Goal: Book appointment/travel/reservation

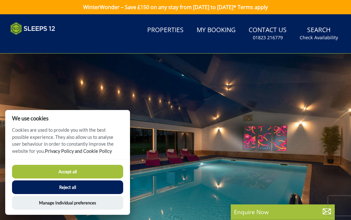
click at [56, 188] on button "Reject all" at bounding box center [67, 188] width 111 height 14
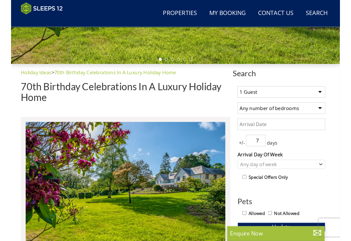
scroll to position [180, 0]
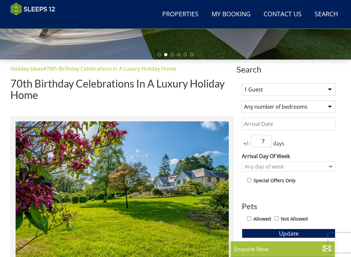
click at [332, 90] on select "1 Guest 2 Guests 3 Guests 4 Guests 5 Guests 6 Guests 7 Guests 8 Guests 9 Guests…" at bounding box center [289, 89] width 94 height 12
select select "10"
click at [330, 106] on select "Any number of bedrooms 4 Bedrooms 5 Bedrooms 6 Bedrooms 7 Bedrooms 8 Bedrooms 9…" at bounding box center [289, 106] width 94 height 12
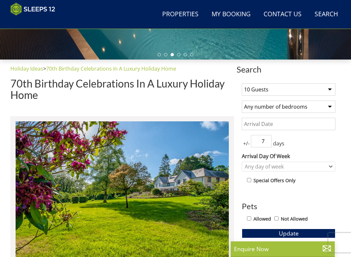
select select "5"
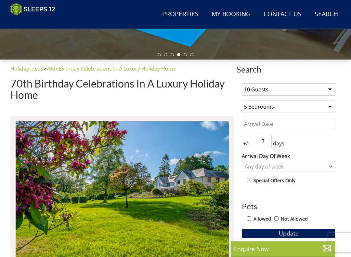
click at [274, 126] on input "Date" at bounding box center [289, 124] width 94 height 12
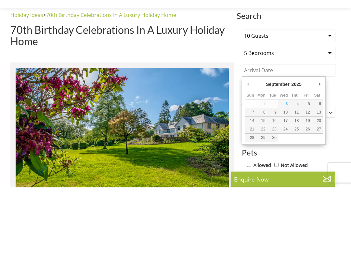
scroll to position [242, 0]
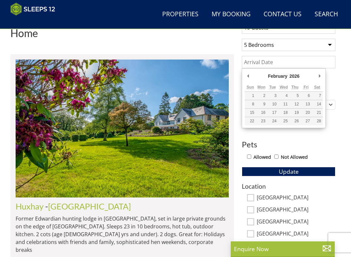
type input "[DATE]"
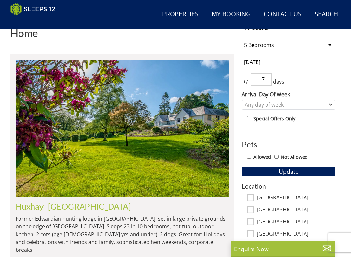
click at [270, 78] on input "7" at bounding box center [261, 79] width 21 height 12
type input "3"
click at [249, 156] on input "Allowed" at bounding box center [249, 156] width 4 height 4
checkbox input "true"
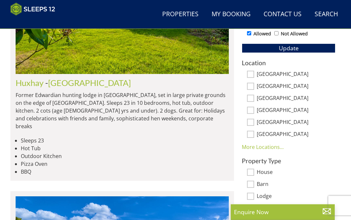
scroll to position [366, 0]
click at [252, 146] on link "More Locations..." at bounding box center [263, 147] width 42 height 7
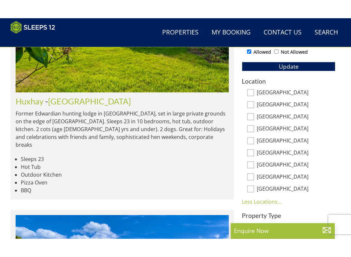
scroll to position [365, 0]
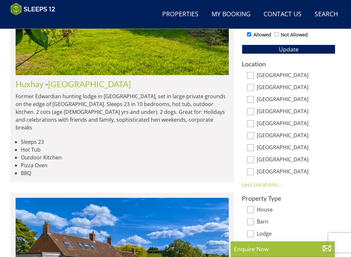
click at [251, 161] on input "[GEOGRAPHIC_DATA]" at bounding box center [250, 159] width 7 height 7
checkbox input "true"
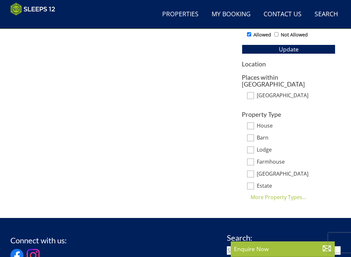
click at [249, 92] on input "[GEOGRAPHIC_DATA]" at bounding box center [250, 95] width 7 height 7
checkbox input "true"
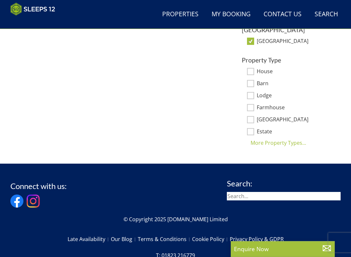
scroll to position [419, 0]
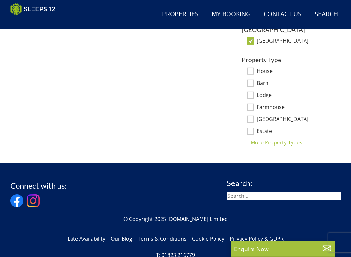
click at [253, 139] on div "More Property Types..." at bounding box center [289, 143] width 94 height 8
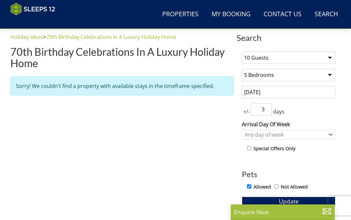
scroll to position [211, 0]
